Goal: Information Seeking & Learning: Compare options

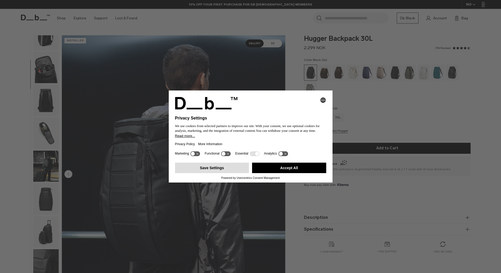
click at [205, 171] on button "Save Settings" at bounding box center [212, 168] width 74 height 10
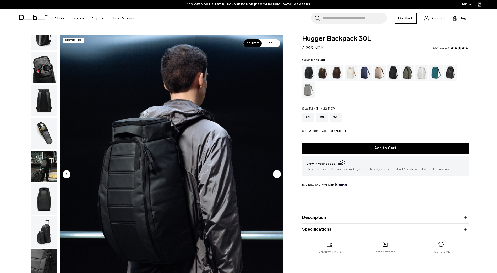
click at [38, 101] on img "button" at bounding box center [43, 100] width 25 height 31
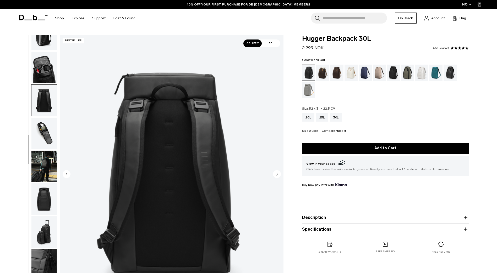
click at [41, 128] on img "button" at bounding box center [43, 133] width 25 height 31
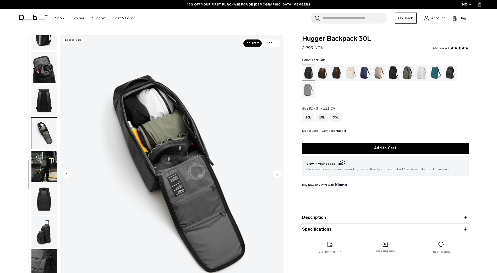
click at [43, 157] on img "button" at bounding box center [43, 166] width 25 height 31
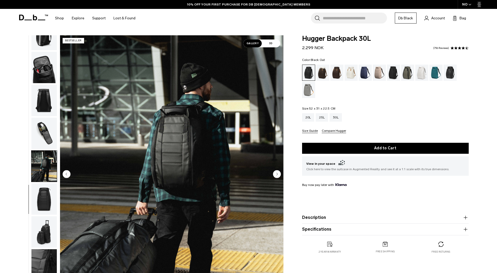
click at [47, 181] on img "button" at bounding box center [43, 166] width 25 height 31
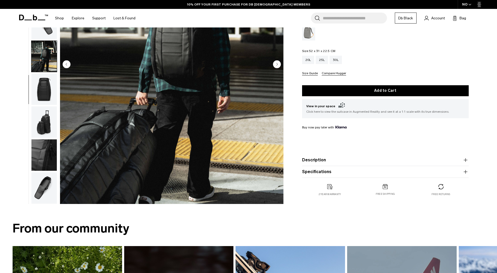
scroll to position [110, 0]
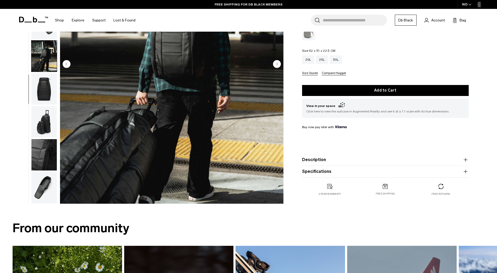
click at [42, 187] on img "button" at bounding box center [43, 187] width 25 height 31
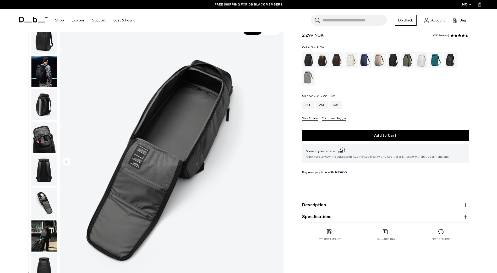
scroll to position [0, 0]
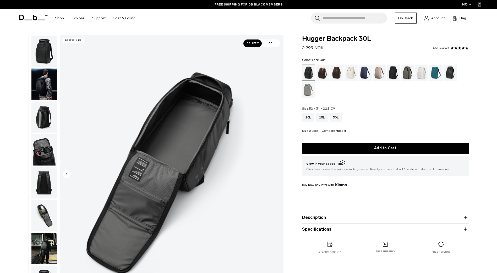
click at [190, 175] on img "11 / 11" at bounding box center [171, 174] width 223 height 279
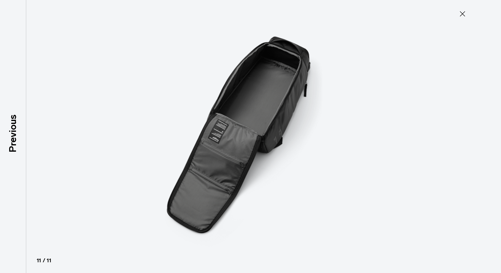
click at [220, 162] on img at bounding box center [251, 136] width 236 height 273
click at [462, 15] on icon at bounding box center [462, 14] width 8 height 8
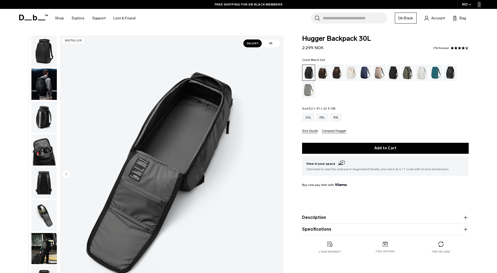
click at [54, 53] on img "button" at bounding box center [43, 51] width 25 height 31
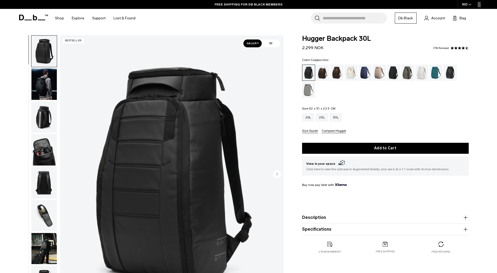
click at [322, 68] on div "Cappuccino" at bounding box center [322, 73] width 13 height 16
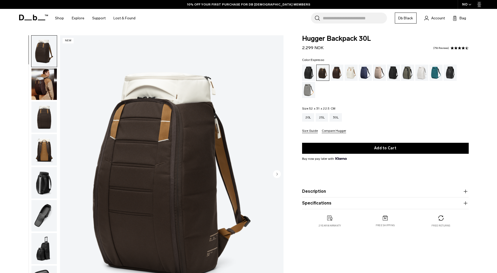
click at [339, 76] on div "Espresso" at bounding box center [336, 73] width 13 height 16
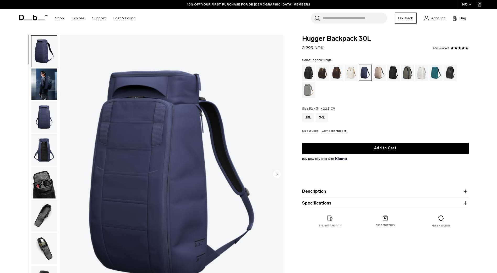
click at [381, 74] on div "Fogbow Beige" at bounding box center [379, 73] width 13 height 16
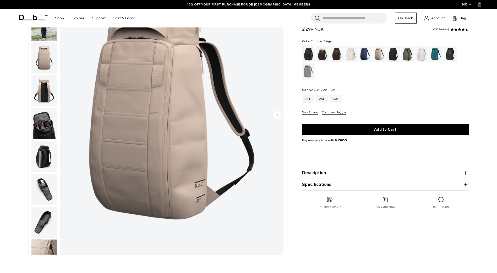
click at [43, 83] on img "button" at bounding box center [43, 90] width 25 height 31
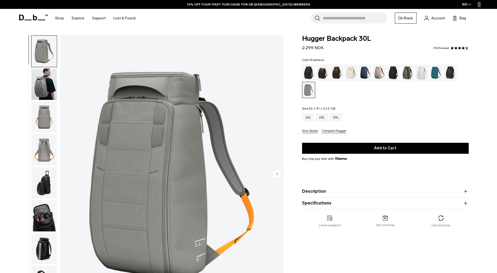
click at [335, 70] on div "Espresso" at bounding box center [336, 73] width 13 height 16
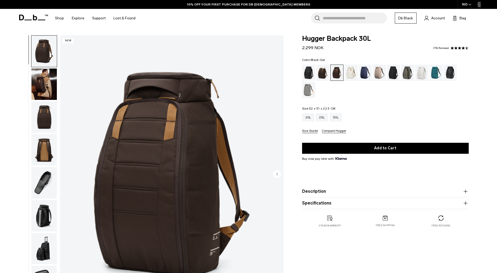
click at [310, 71] on div "Black Out" at bounding box center [308, 73] width 13 height 16
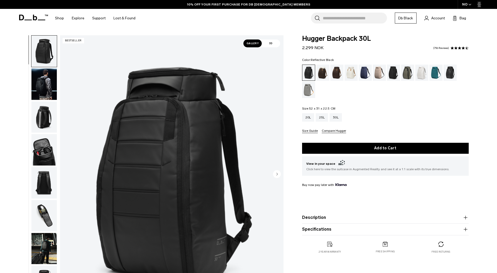
click at [453, 74] on div "Reflective Black" at bounding box center [450, 73] width 13 height 16
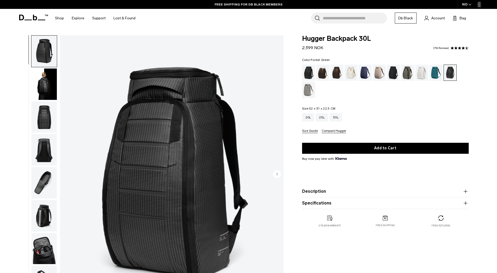
click at [410, 76] on div "Forest Green" at bounding box center [407, 73] width 13 height 16
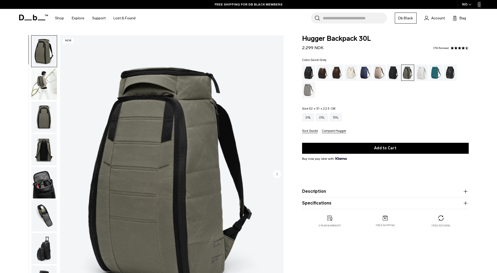
click at [309, 90] on div "Sand Grey" at bounding box center [308, 90] width 13 height 16
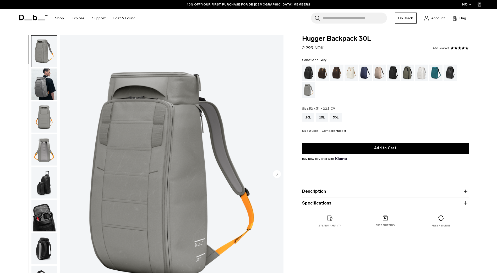
click at [43, 88] on img "button" at bounding box center [43, 84] width 25 height 31
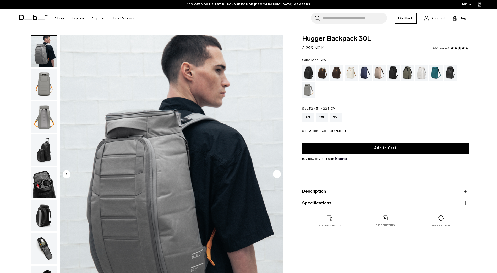
click at [46, 104] on img "button" at bounding box center [43, 116] width 25 height 31
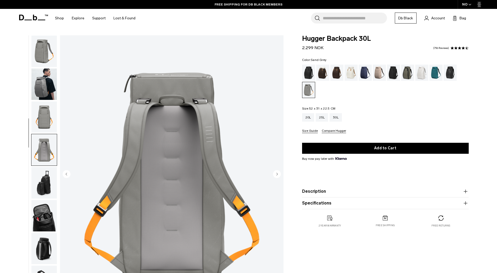
click at [45, 83] on img "button" at bounding box center [43, 84] width 25 height 31
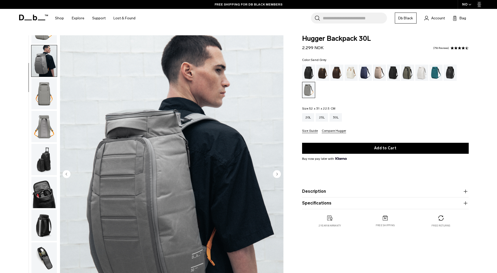
scroll to position [33, 0]
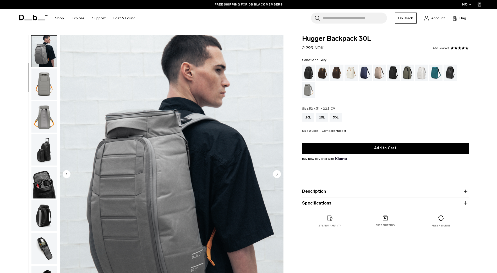
click at [45, 48] on img "button" at bounding box center [43, 51] width 25 height 31
